Goal: Task Accomplishment & Management: Use online tool/utility

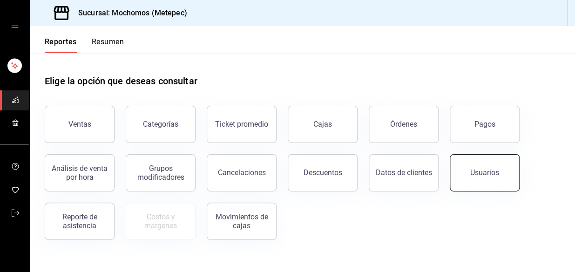
click at [493, 173] on div "Usuarios" at bounding box center [485, 172] width 29 height 9
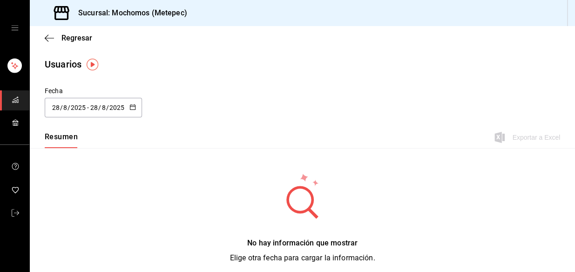
click at [133, 105] on icon "button" at bounding box center [133, 107] width 7 height 7
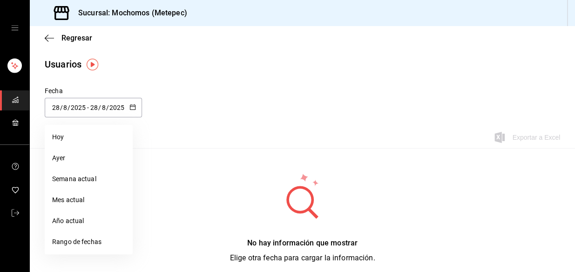
click at [451, 102] on div "Fecha [DATE] [DATE] - [DATE] [DATE] [PERSON_NAME] Semana actual Mes actual Año …" at bounding box center [303, 107] width 546 height 42
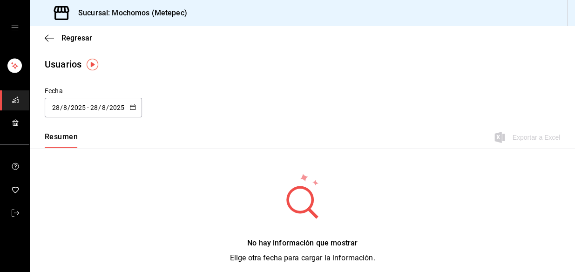
click at [119, 114] on div "[DATE] [DATE] - [DATE] [DATE]" at bounding box center [93, 108] width 97 height 20
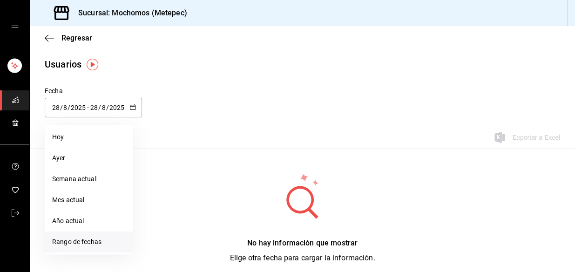
click at [77, 242] on li "Rango de fechas" at bounding box center [89, 242] width 88 height 21
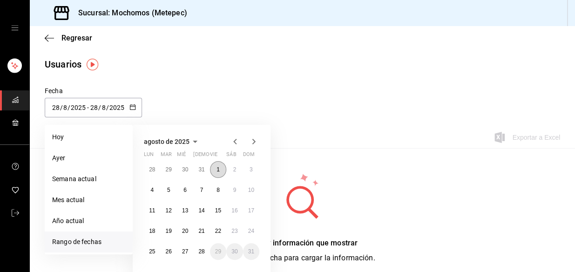
click at [220, 166] on button "1" at bounding box center [218, 169] width 16 height 17
click at [201, 252] on abbr "28" at bounding box center [202, 251] width 6 height 7
type input "[DATE]"
type input "1"
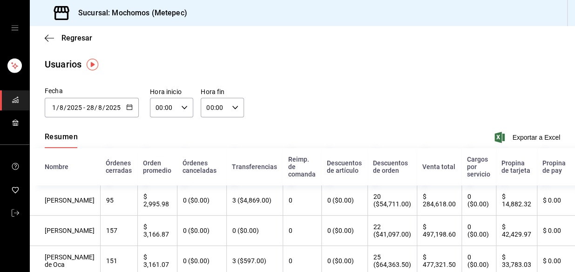
click at [182, 107] on \(Stroke\) "button" at bounding box center [185, 107] width 6 height 3
click at [159, 161] on span "05" at bounding box center [159, 158] width 7 height 7
type input "05:00"
drag, startPoint x: 182, startPoint y: 130, endPoint x: 185, endPoint y: 127, distance: 5.0
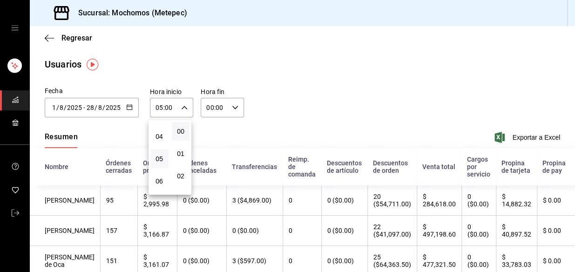
click at [185, 127] on button "00" at bounding box center [181, 131] width 18 height 19
click at [231, 102] on div at bounding box center [287, 136] width 575 height 272
click at [233, 108] on \(Stroke\) "button" at bounding box center [236, 107] width 6 height 3
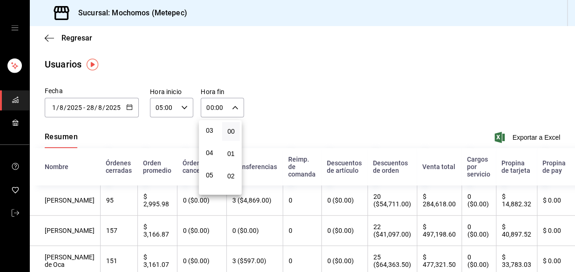
scroll to position [84, 0]
click at [211, 156] on span "05" at bounding box center [209, 158] width 7 height 7
type input "05:00"
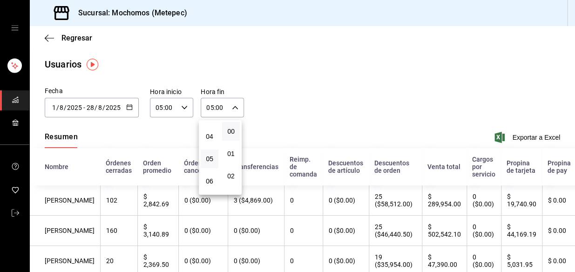
click at [507, 138] on div at bounding box center [287, 136] width 575 height 272
click at [514, 135] on span "Exportar a Excel" at bounding box center [529, 137] width 64 height 11
